Goal: Information Seeking & Learning: Learn about a topic

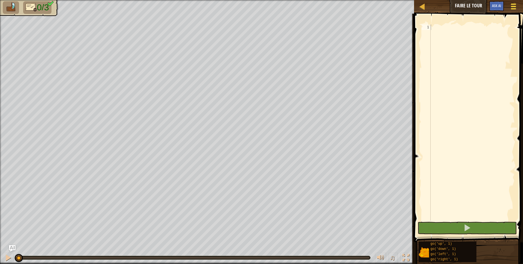
click at [513, 5] on span at bounding box center [513, 4] width 5 height 1
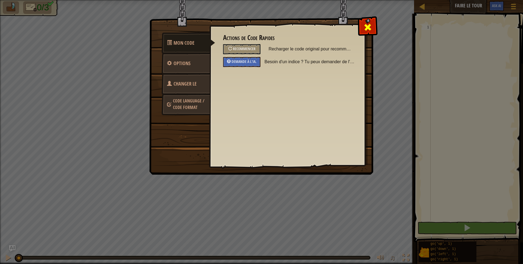
click at [367, 28] on span at bounding box center [367, 27] width 9 height 9
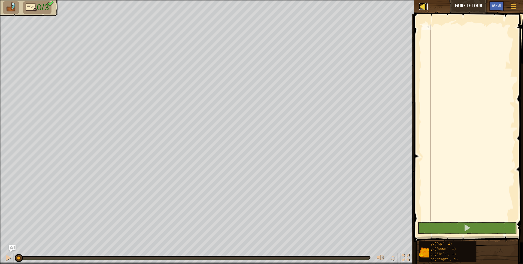
click at [422, 5] on div at bounding box center [422, 6] width 7 height 7
select select "fr"
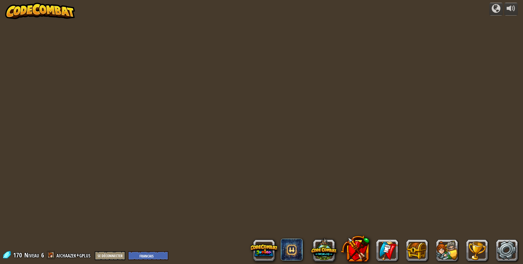
select select "fr"
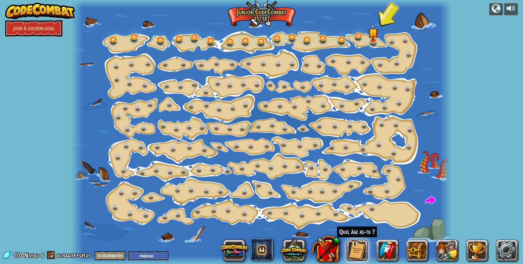
click at [358, 250] on button at bounding box center [357, 250] width 22 height 22
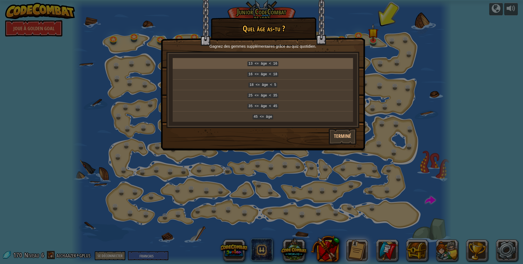
click at [269, 65] on code "13 <= âge < 16" at bounding box center [262, 63] width 31 height 5
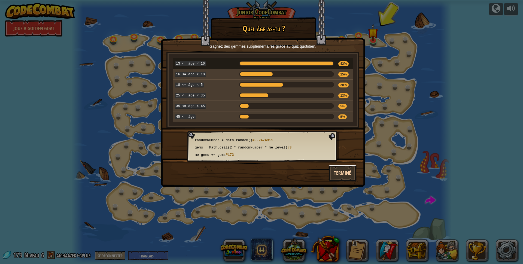
click at [343, 171] on button "Terminé" at bounding box center [342, 173] width 28 height 16
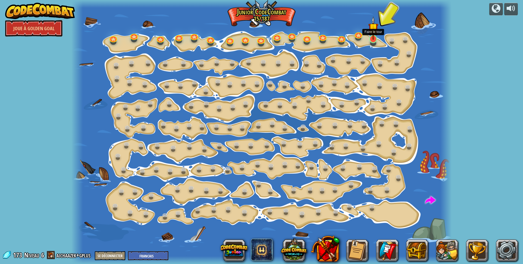
click at [376, 39] on img at bounding box center [373, 27] width 10 height 23
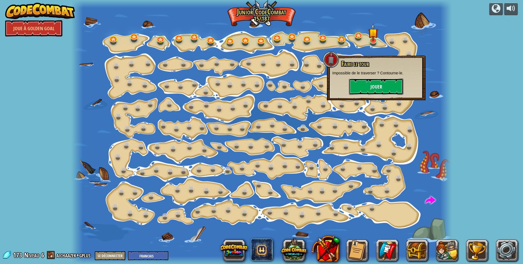
click at [371, 85] on button "Jouer" at bounding box center [376, 86] width 54 height 16
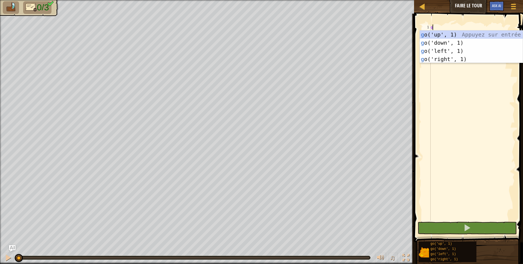
scroll to position [2, 0]
type textarea "go"
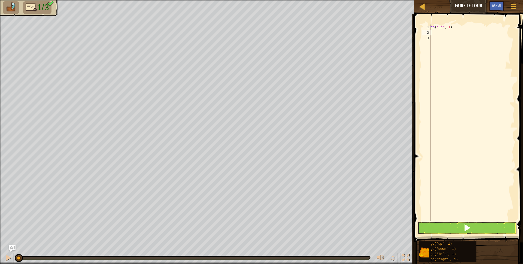
click at [448, 26] on div "go ( 'up' , 1 )" at bounding box center [471, 128] width 85 height 207
type textarea "go('up', 2)"
click at [444, 30] on div "go ( 'up' , 2 )" at bounding box center [471, 128] width 85 height 207
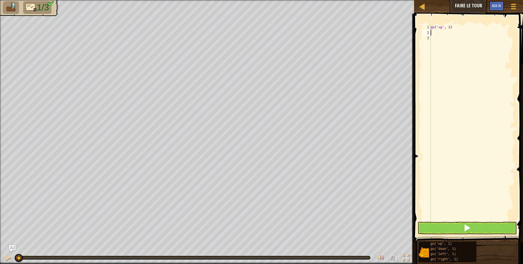
type textarea "G"
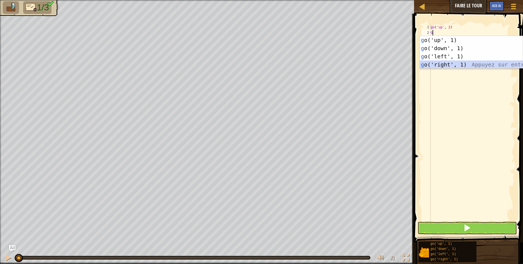
click at [458, 65] on div "g o('up', 1) Appuyez sur entrée g o('down', 1) Appuyez sur entrée g o('left', 1…" at bounding box center [471, 60] width 103 height 49
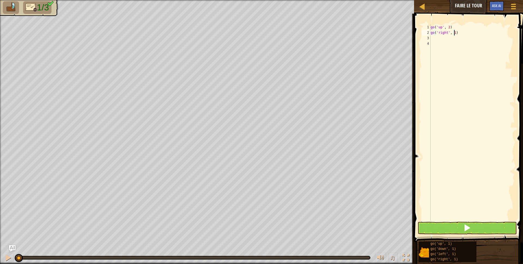
click at [454, 32] on div "go ( 'up' , 2 ) go ( 'right' , 1 )" at bounding box center [471, 128] width 85 height 207
type textarea "go('right', 3)"
click at [444, 42] on div "go ( 'up' , 2 ) go ( 'right' , 3 )" at bounding box center [471, 128] width 85 height 207
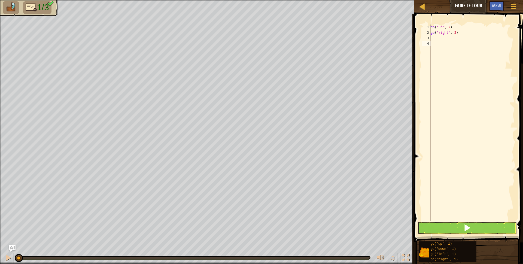
click at [441, 36] on div "go ( 'up' , 2 ) go ( 'right' , 3 )" at bounding box center [471, 128] width 85 height 207
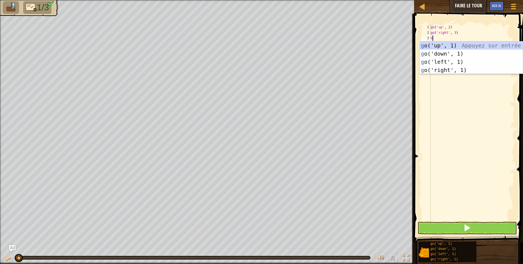
type textarea "G"
click at [441, 50] on div "g o('up', 1) Appuyez sur entrée g o('down', 1) Appuyez sur entrée g o('left', 1…" at bounding box center [471, 65] width 103 height 49
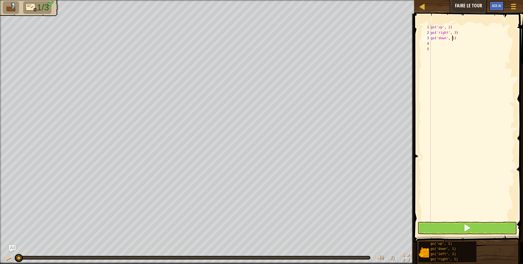
click at [452, 38] on div "go ( 'up' , 2 ) go ( 'right' , 3 ) go ( 'down' , 1 )" at bounding box center [471, 128] width 85 height 207
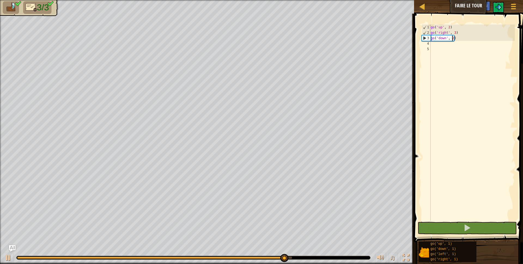
type textarea "go('down', 2)"
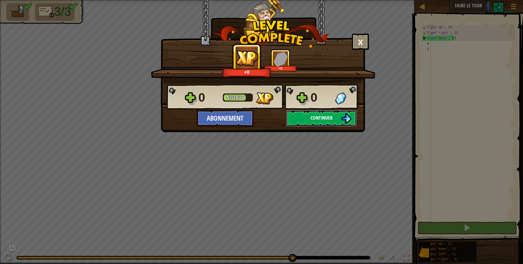
click at [323, 115] on span "Continuer" at bounding box center [321, 117] width 22 height 7
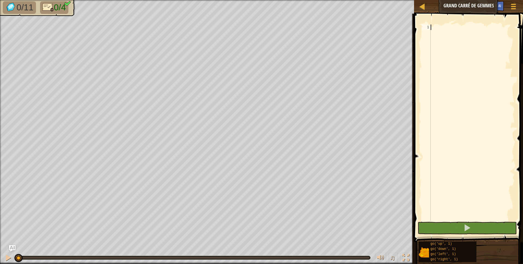
type textarea "G"
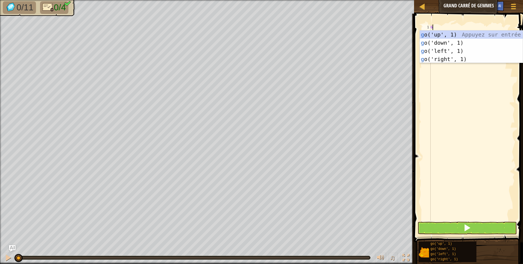
scroll to position [2, 0]
click at [425, 58] on div "g o('up', 1) Appuyez sur entrée g o('down', 1) Appuyez sur entrée g o('left', 1…" at bounding box center [471, 55] width 103 height 49
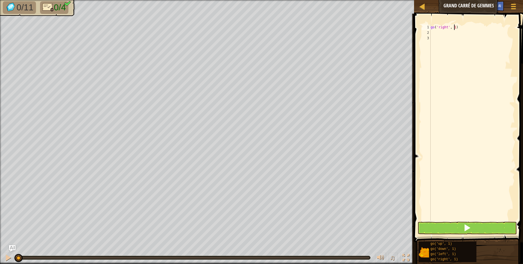
click at [455, 27] on div "go ( 'right' , 1 )" at bounding box center [471, 128] width 85 height 207
type textarea "go('right', 3)"
click at [437, 33] on div "go ( 'right' , 3 )" at bounding box center [471, 128] width 85 height 207
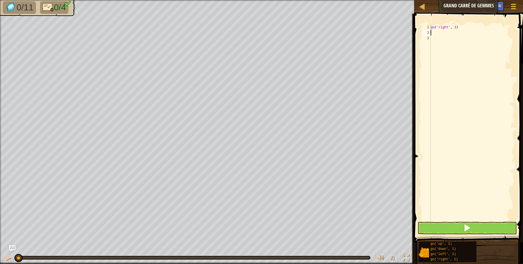
type textarea "G"
click at [449, 33] on div "go ( 'right' , 3 ) go ( 'up' , 1 )" at bounding box center [471, 128] width 85 height 207
click at [449, 33] on div "go ( 'right' , 3 ) go ( 'up' , 1 )" at bounding box center [471, 123] width 85 height 196
click at [449, 33] on div "go ( 'right' , 3 ) go ( 'up' , 1 )" at bounding box center [471, 128] width 85 height 207
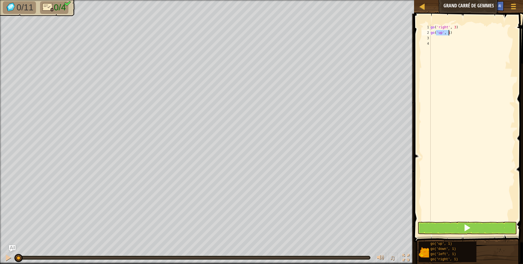
click at [447, 33] on div "go ( 'right' , 3 ) go ( 'up' , 1 )" at bounding box center [471, 123] width 85 height 196
click at [447, 33] on div "go ( 'right' , 3 ) go ( 'up' , 1 )" at bounding box center [471, 128] width 85 height 207
type textarea "go('up', 3)"
click at [437, 46] on div "go ( 'right' , 3 ) go ( 'up' , 3 )" at bounding box center [471, 128] width 85 height 207
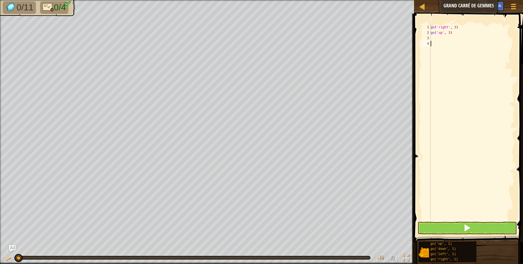
scroll to position [2, 0]
click at [436, 36] on div "go ( 'right' , 3 ) go ( 'up' , 3 )" at bounding box center [471, 128] width 85 height 207
type textarea "G"
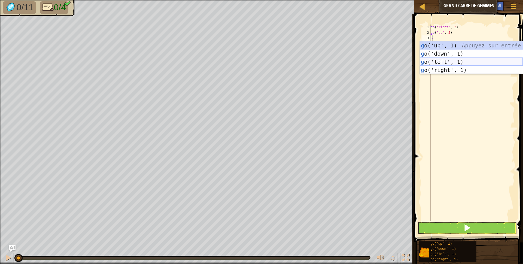
click at [437, 62] on div "g o('up', 1) Appuyez sur entrée g o('down', 1) Appuyez sur entrée g o('left', 1…" at bounding box center [471, 65] width 103 height 49
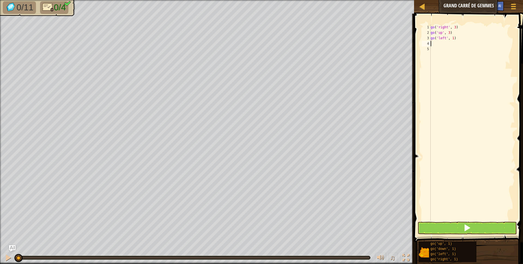
click at [453, 38] on div "go ( 'right' , 3 ) go ( 'up' , 3 ) go ( 'left' , 1 )" at bounding box center [471, 128] width 85 height 207
click at [453, 38] on div "go ( 'right' , 3 ) go ( 'up' , 3 ) go ( 'left' , 1 )" at bounding box center [471, 123] width 85 height 196
type textarea "go('left', 3)"
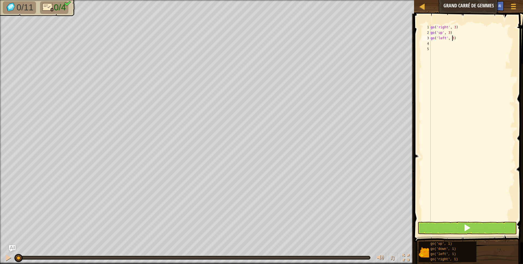
click at [449, 47] on div "go ( 'right' , 3 ) go ( 'up' , 3 ) go ( 'left' , 3 )" at bounding box center [471, 128] width 85 height 207
click at [441, 44] on div "go ( 'right' , 3 ) go ( 'up' , 3 ) go ( 'left' , 3 )" at bounding box center [471, 128] width 85 height 207
type textarea "G"
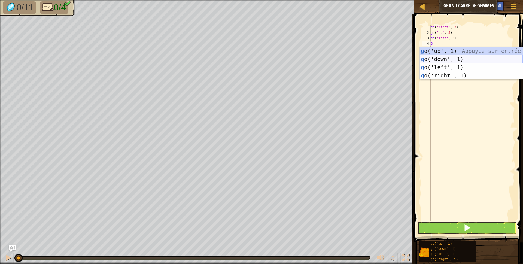
click at [454, 58] on div "g o('up', 1) Appuyez sur entrée g o('down', 1) Appuyez sur entrée g o('left', 1…" at bounding box center [471, 71] width 103 height 49
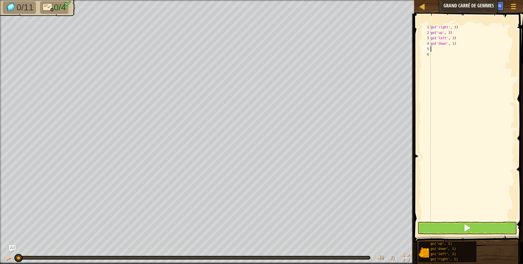
click at [452, 43] on div "go ( 'right' , 3 ) go ( 'up' , 3 ) go ( 'left' , 3 ) go ( 'down' , 1 )" at bounding box center [471, 128] width 85 height 207
type textarea "go('down', 2)"
click at [466, 224] on span at bounding box center [467, 228] width 8 height 8
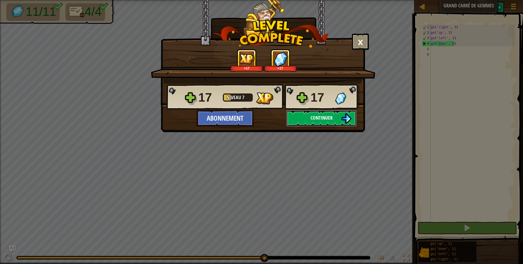
click at [331, 120] on span "Continuer" at bounding box center [321, 117] width 22 height 7
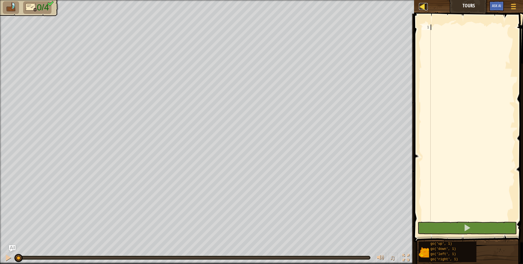
click at [422, 7] on div at bounding box center [422, 6] width 7 height 7
select select "fr"
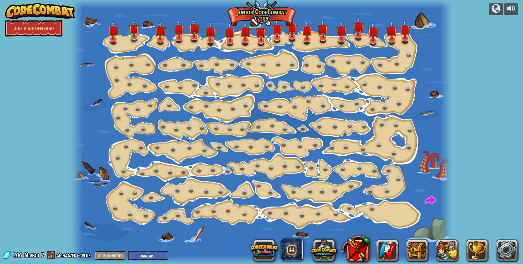
select select "fr"
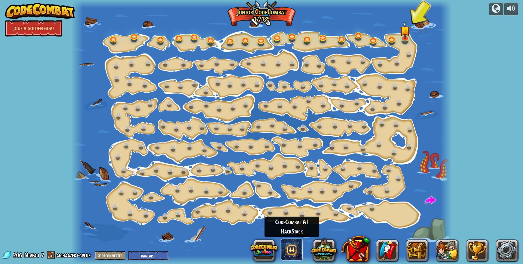
click at [287, 256] on span at bounding box center [292, 250] width 22 height 22
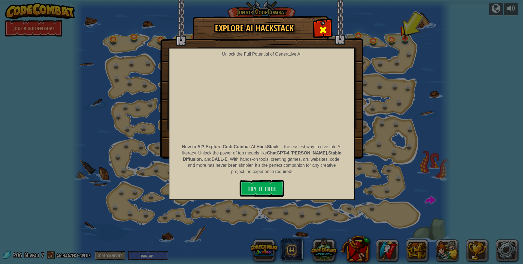
click at [322, 32] on span at bounding box center [323, 30] width 9 height 9
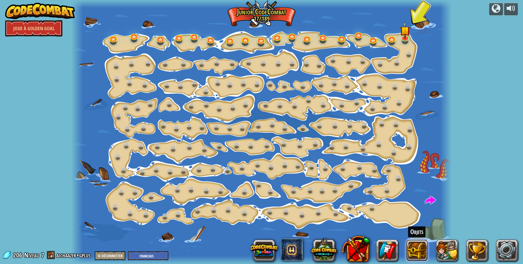
click at [415, 257] on button at bounding box center [417, 250] width 22 height 22
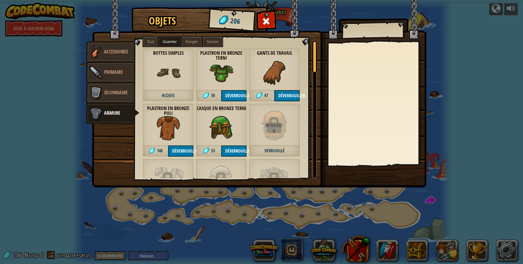
click at [408, 190] on div "Objets 206 Divers Accessoires Primaire Secondaire Armure Tout Guerrier Ranger S…" at bounding box center [261, 132] width 523 height 264
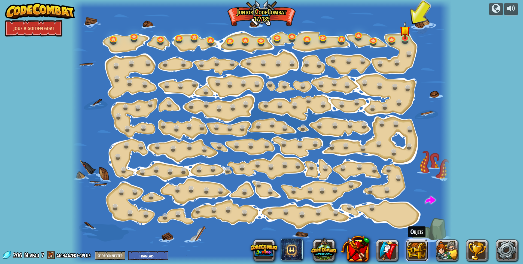
click at [415, 247] on button at bounding box center [417, 250] width 22 height 22
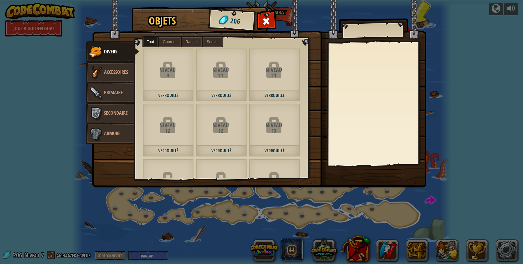
click at [272, 14] on img at bounding box center [259, 89] width 334 height 198
click at [268, 18] on span at bounding box center [266, 21] width 9 height 9
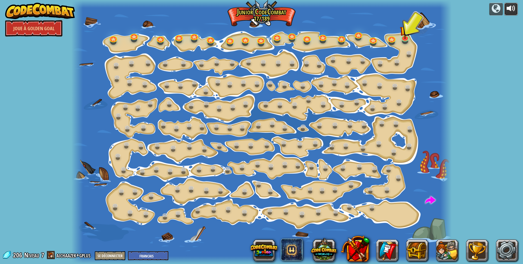
click at [515, 4] on div at bounding box center [511, 8] width 9 height 9
click at [31, 24] on link "Joue à Golden Goal" at bounding box center [33, 28] width 57 height 16
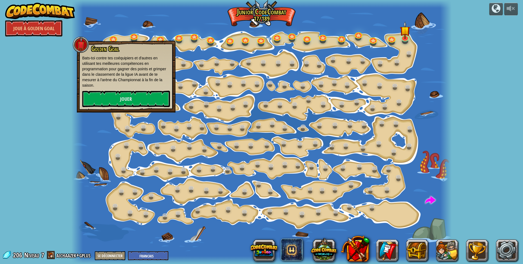
click at [44, 62] on div "powered by Joue à Golden Goal Changement d'étape Change les arguments step. 15a…" at bounding box center [261, 132] width 523 height 264
click at [100, 102] on link "Jouer" at bounding box center [126, 99] width 88 height 16
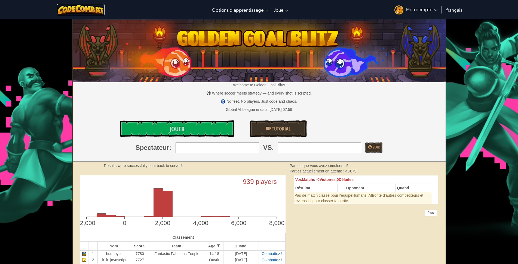
click at [100, 11] on img at bounding box center [81, 9] width 48 height 11
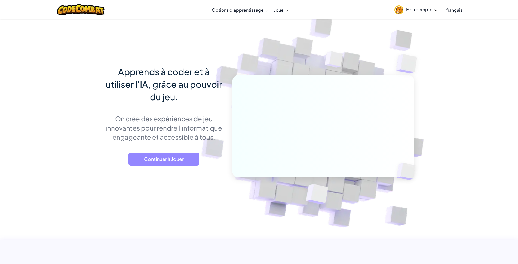
click at [171, 157] on span "Continuer à Jouer" at bounding box center [164, 159] width 71 height 13
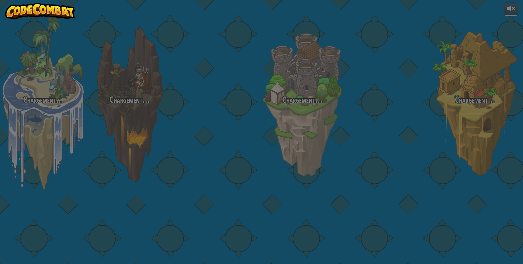
select select "fr"
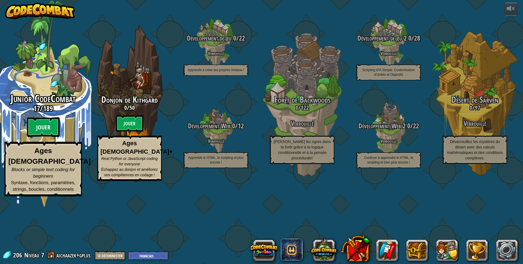
click at [44, 137] on btn "Jouer" at bounding box center [43, 127] width 33 height 20
select select "fr"
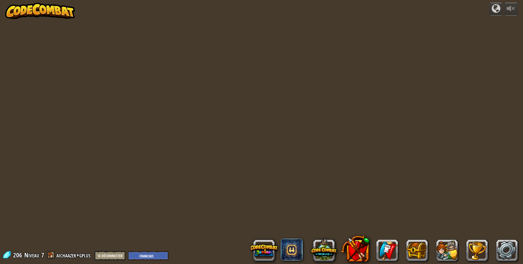
select select "fr"
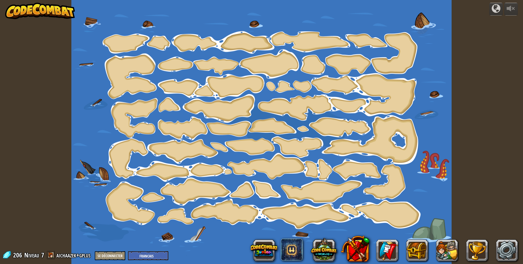
select select "fr"
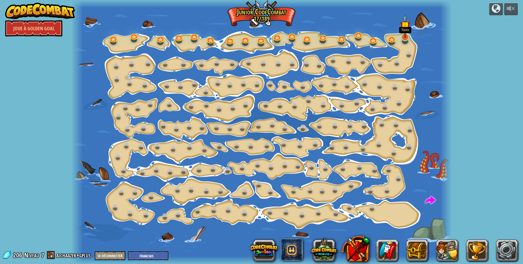
click at [406, 37] on img at bounding box center [405, 25] width 10 height 23
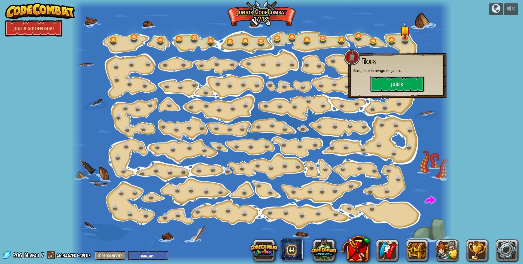
click at [392, 88] on button "Jouer" at bounding box center [397, 84] width 54 height 16
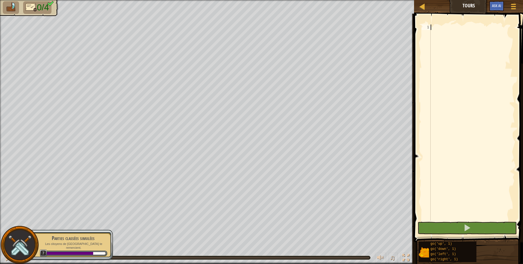
click at [88, 246] on div "Parties classées simulées Les citoyens de [GEOGRAPHIC_DATA] te remercient. 7" at bounding box center [70, 245] width 86 height 31
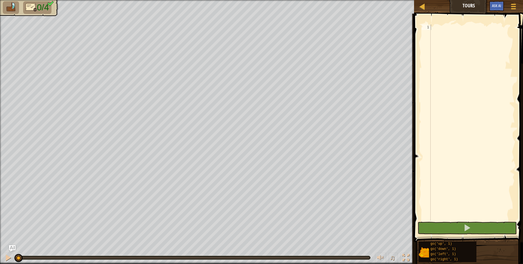
click at [456, 23] on span at bounding box center [468, 120] width 113 height 245
type textarea "G"
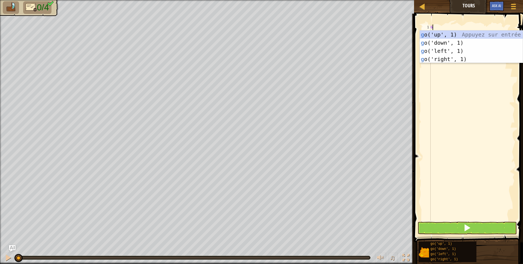
scroll to position [2, 0]
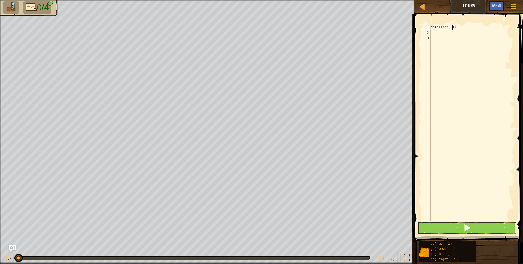
click at [452, 27] on div "go ( 'left' , 1 )" at bounding box center [471, 128] width 85 height 207
type textarea "go('left', 2)"
type textarea "G"
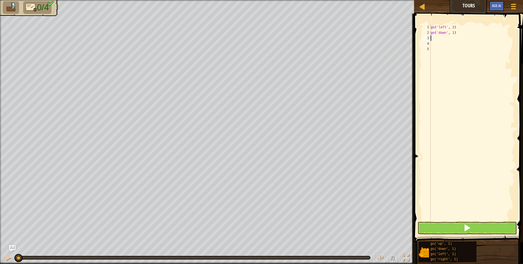
click at [452, 32] on div "go ( 'left' , 2 ) go ( 'down' , 1 )" at bounding box center [471, 128] width 85 height 207
type textarea "go('down', 2)"
type textarea "G"
click at [453, 36] on div "go ( 'left' , 2 ) go ( 'down' , 2 ) go ( 'right' , 1 )" at bounding box center [471, 128] width 85 height 207
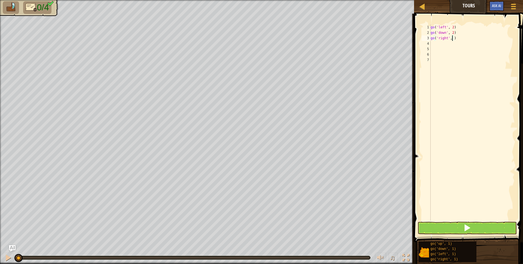
type textarea "go('right', 4)"
type textarea "G"
click at [448, 43] on div "go ( 'left' , 2 ) go ( 'down' , 2 ) go ( 'right' , 4 ) go ( 'up' , 1 )" at bounding box center [471, 128] width 85 height 207
type textarea "go('up', 3)"
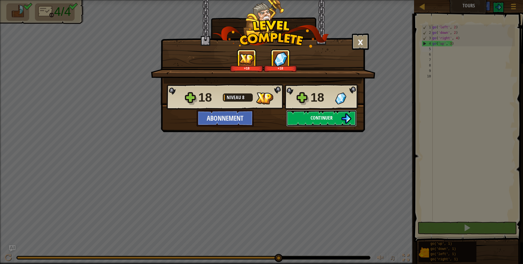
click at [340, 115] on button "Continuer" at bounding box center [321, 118] width 70 height 16
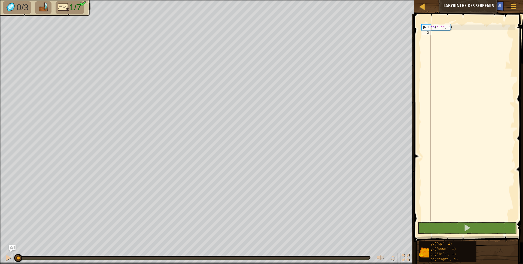
type textarea "G"
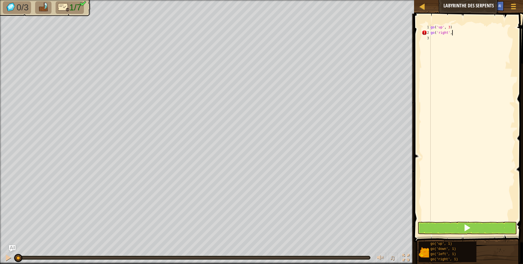
scroll to position [2, 2]
type textarea "go('right', 2)"
type textarea "G"
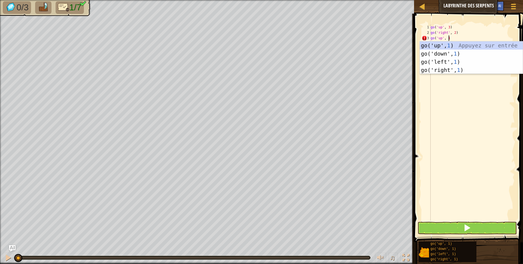
scroll to position [2, 1]
type textarea "go('up', 1)"
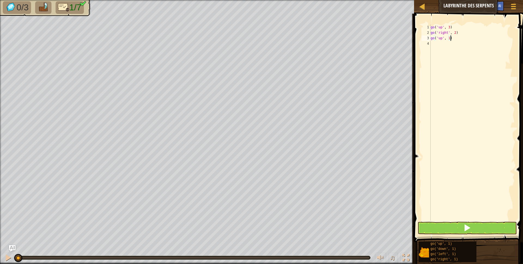
scroll to position [2, 0]
